Goal: Transaction & Acquisition: Book appointment/travel/reservation

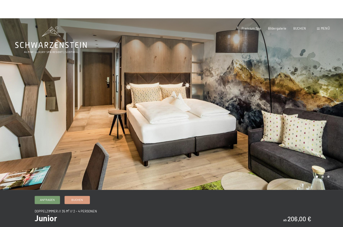
scroll to position [-7, 0]
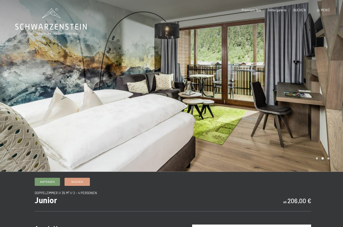
click at [79, 180] on span "Buchen" at bounding box center [77, 180] width 12 height 4
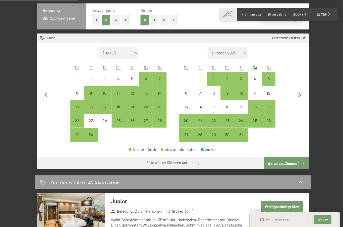
scroll to position [110, 0]
click at [251, 118] on div "25" at bounding box center [252, 124] width 13 height 13
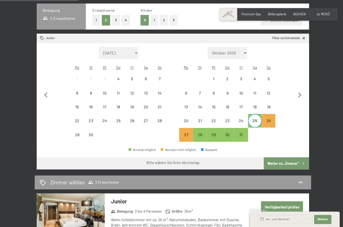
click at [298, 92] on icon "button" at bounding box center [296, 94] width 3 height 5
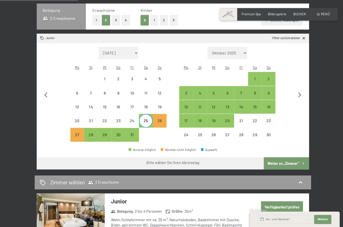
select select "[DATE]"
click at [250, 76] on div "1" at bounding box center [252, 82] width 13 height 13
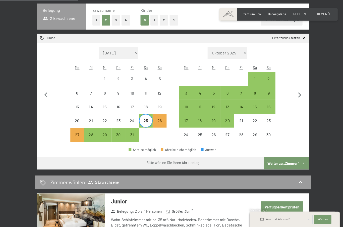
select select "[DATE]"
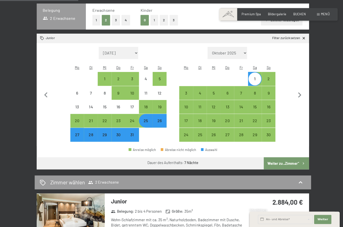
click at [288, 156] on button "Weiter zu „Zimmer“" at bounding box center [283, 162] width 45 height 12
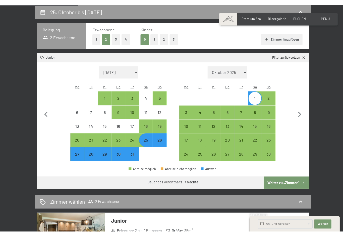
scroll to position [95, 0]
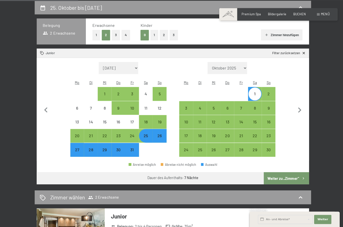
select select "[DATE]"
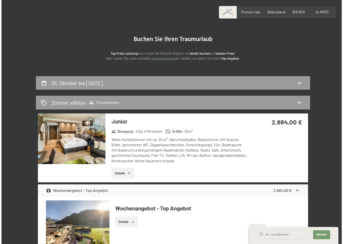
scroll to position [18, 0]
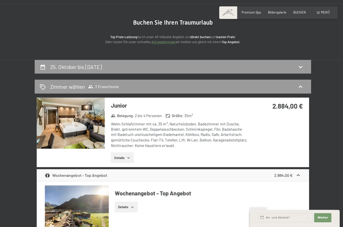
click at [297, 65] on icon at bounding box center [298, 68] width 6 height 6
select select "[DATE]"
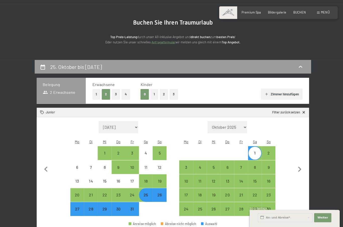
scroll to position [94, 0]
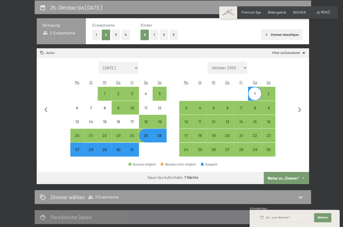
click at [157, 134] on div "26" at bounding box center [158, 140] width 13 height 13
select select "[DATE]"
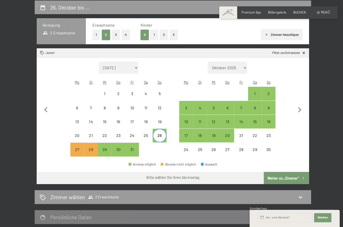
click at [266, 93] on div "2" at bounding box center [266, 99] width 13 height 13
select select "[DATE]"
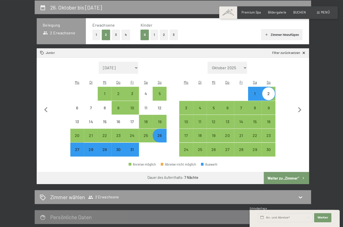
click at [281, 172] on button "Weiter zu „Zimmer“" at bounding box center [283, 178] width 45 height 12
select select "[DATE]"
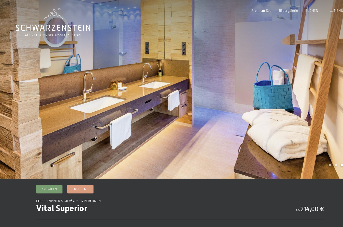
click at [76, 181] on span "Buchen" at bounding box center [77, 180] width 12 height 4
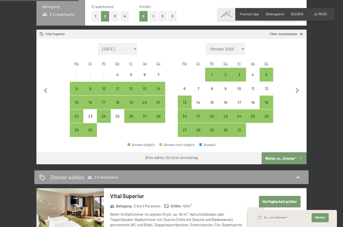
scroll to position [113, 0]
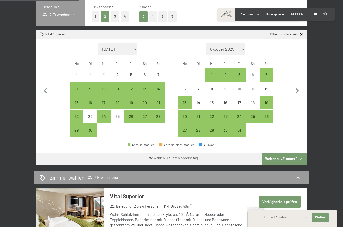
click at [251, 114] on div "25" at bounding box center [252, 120] width 13 height 13
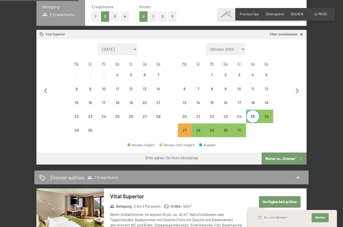
click at [298, 88] on icon "button" at bounding box center [297, 91] width 11 height 11
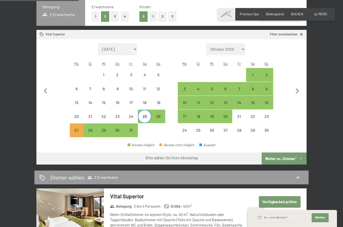
select select "[DATE]"
click at [250, 73] on div "1" at bounding box center [252, 79] width 13 height 13
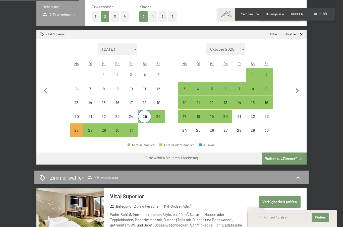
select select "[DATE]"
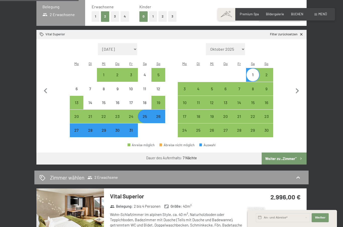
click at [282, 154] on button "Weiter zu „Zimmer“" at bounding box center [283, 158] width 45 height 12
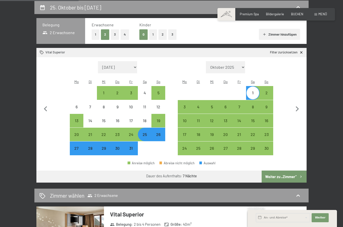
select select "[DATE]"
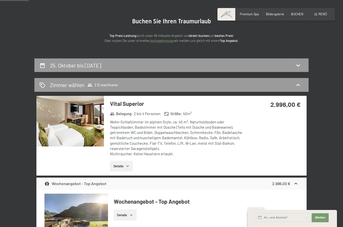
click at [296, 66] on icon at bounding box center [298, 65] width 6 height 6
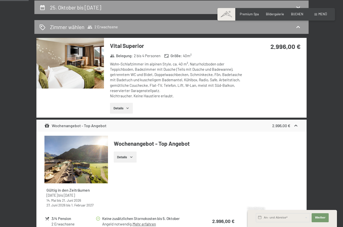
select select "[DATE]"
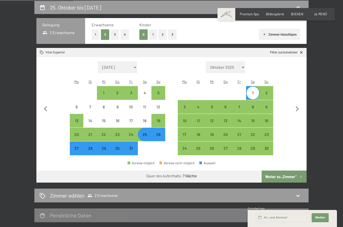
click at [160, 130] on span "Einwilligung Marketing*" at bounding box center [143, 127] width 41 height 5
click at [120, 130] on input "Einwilligung Marketing*" at bounding box center [117, 127] width 5 height 5
click at [159, 129] on span "Einwilligung Marketing*" at bounding box center [143, 127] width 41 height 5
click at [120, 129] on input "Einwilligung Marketing*" at bounding box center [117, 127] width 5 height 5
click at [143, 129] on span "Einwilligung Marketing*" at bounding box center [143, 127] width 41 height 5
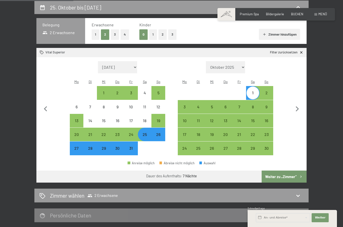
click at [120, 129] on input "Einwilligung Marketing*" at bounding box center [117, 127] width 5 height 5
checkbox input "false"
click at [156, 132] on div "26" at bounding box center [158, 138] width 13 height 13
select select "[DATE]"
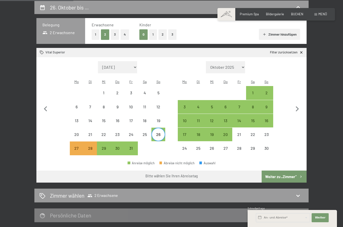
click at [264, 91] on div "2" at bounding box center [266, 97] width 13 height 13
select select "[DATE]"
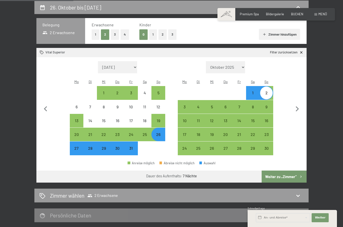
click at [282, 173] on button "Weiter zu „Zimmer“" at bounding box center [283, 177] width 45 height 12
select select "[DATE]"
